Goal: Transaction & Acquisition: Purchase product/service

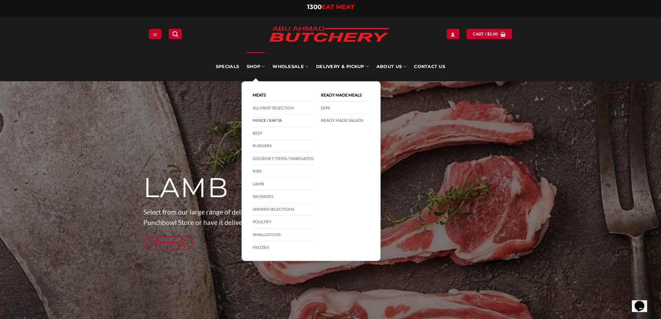
click at [262, 120] on link "Mince / Kafta" at bounding box center [283, 120] width 61 height 13
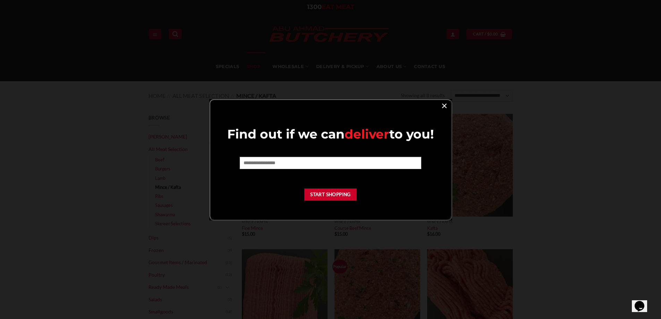
click at [444, 106] on link "×" at bounding box center [444, 105] width 10 height 9
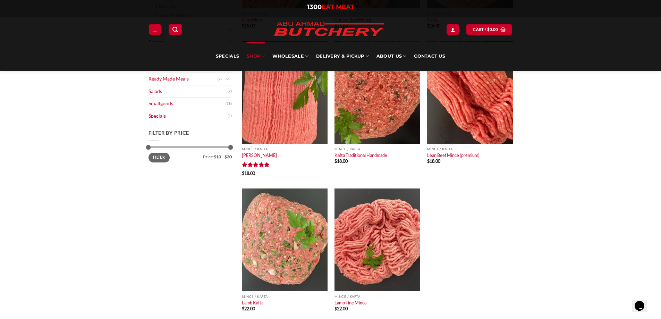
scroll to position [243, 0]
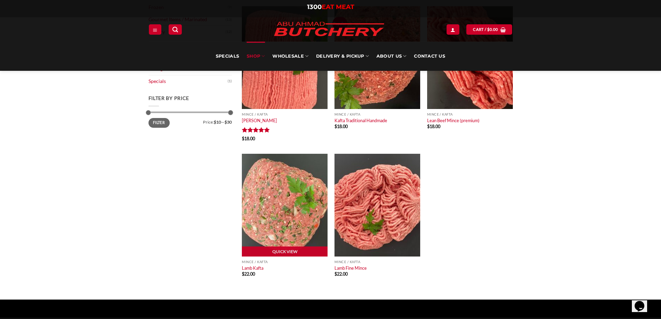
click at [288, 221] on img at bounding box center [285, 205] width 86 height 103
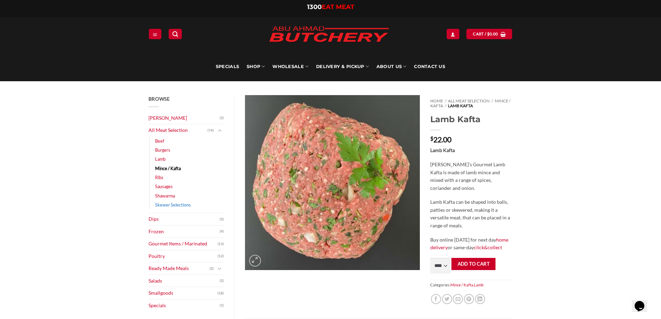
click at [172, 205] on link "Skewer Selections" at bounding box center [173, 204] width 36 height 9
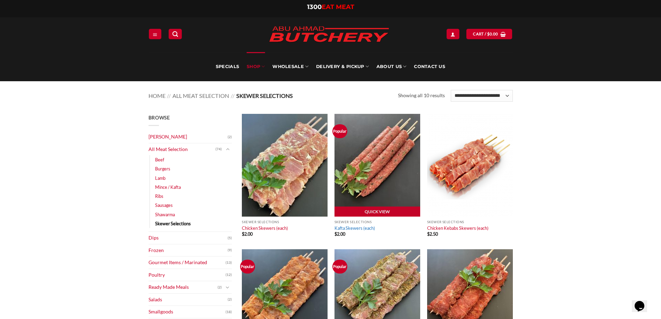
click at [353, 227] on link "Kafta Skewers (each)" at bounding box center [355, 228] width 41 height 6
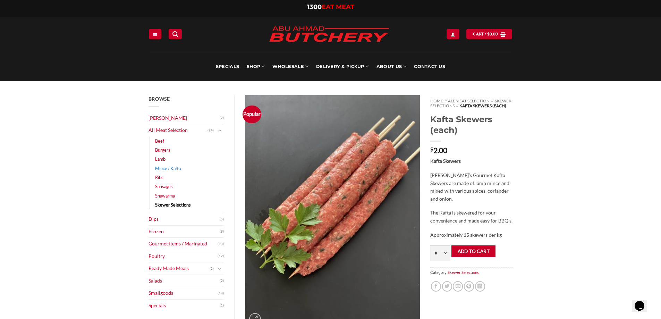
click at [165, 169] on link "Mince / Kafta" at bounding box center [168, 168] width 26 height 9
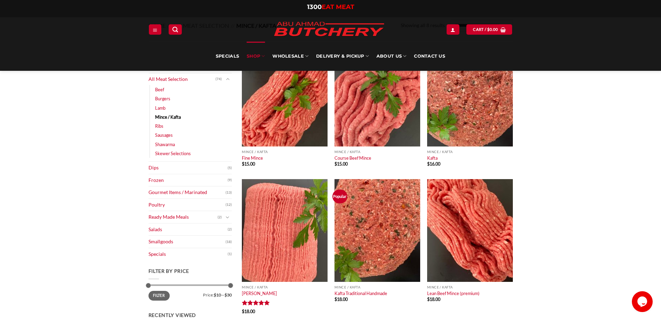
scroll to position [69, 0]
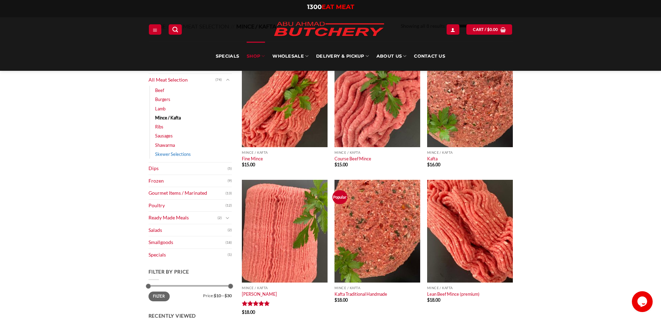
click at [178, 153] on link "Skewer Selections" at bounding box center [173, 154] width 36 height 9
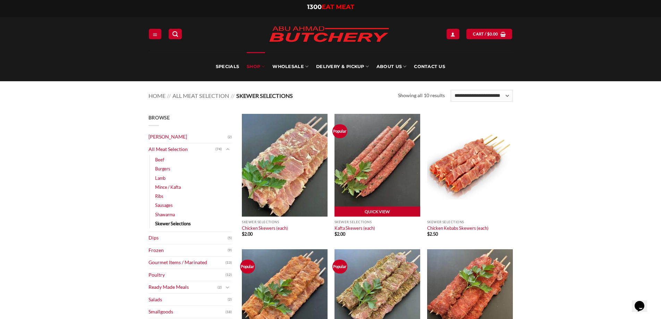
click at [373, 170] on img at bounding box center [378, 165] width 86 height 103
